Goal: Navigation & Orientation: Go to known website

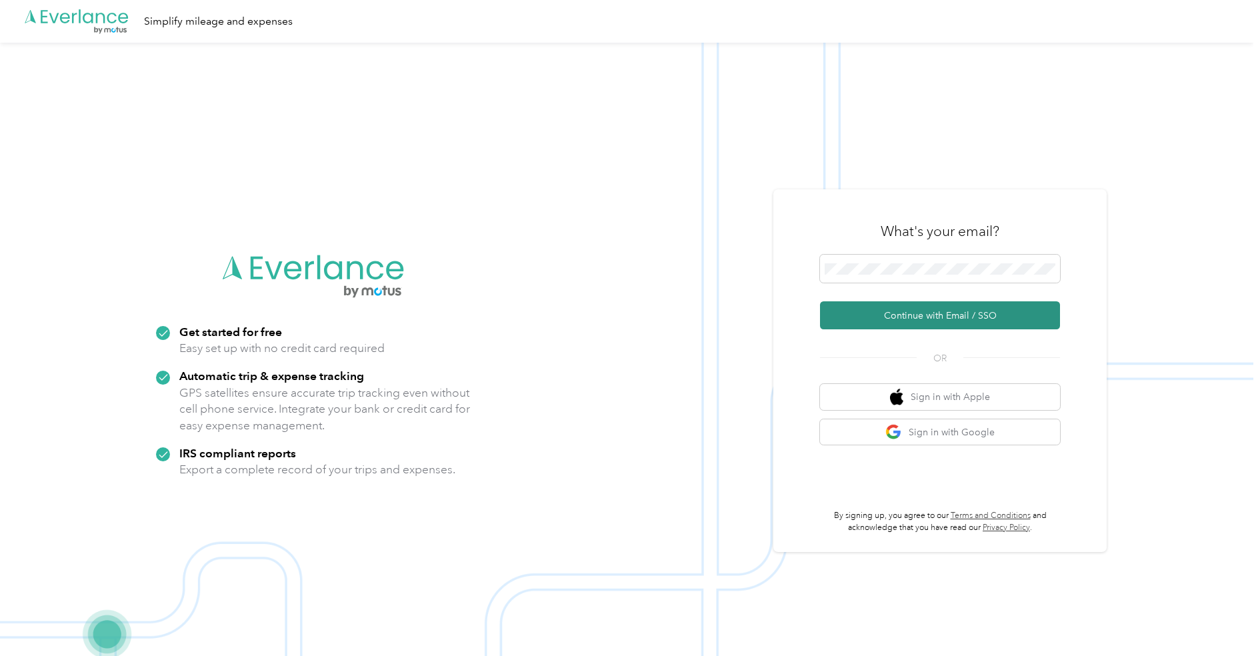
click at [942, 317] on button "Continue with Email / SSO" at bounding box center [940, 315] width 240 height 28
